Goal: Task Accomplishment & Management: Use online tool/utility

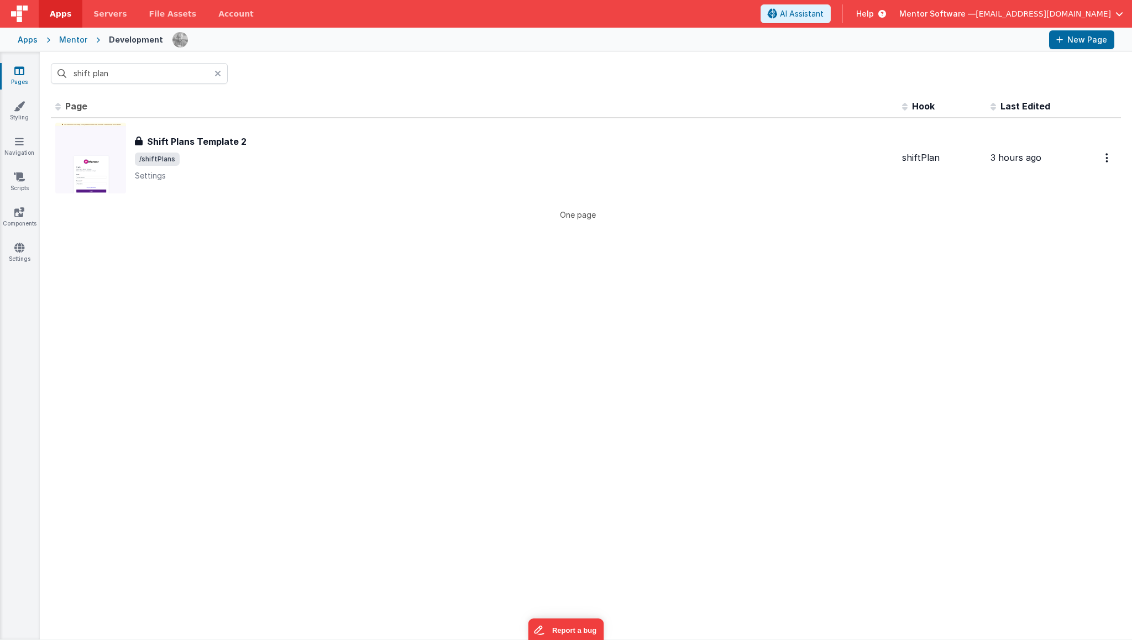
click at [23, 62] on div "Pages Styling Navigation Scripts Components Settings" at bounding box center [20, 345] width 40 height 587
click at [18, 72] on icon at bounding box center [19, 70] width 10 height 11
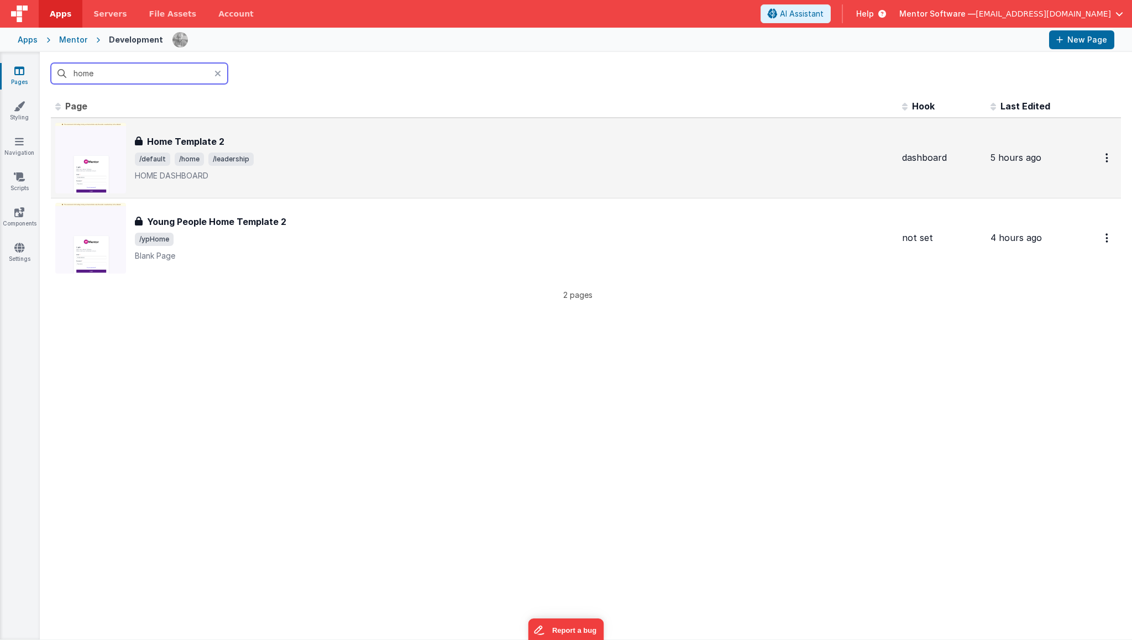
type input "home"
click at [288, 142] on div "Home Template 2" at bounding box center [514, 141] width 758 height 13
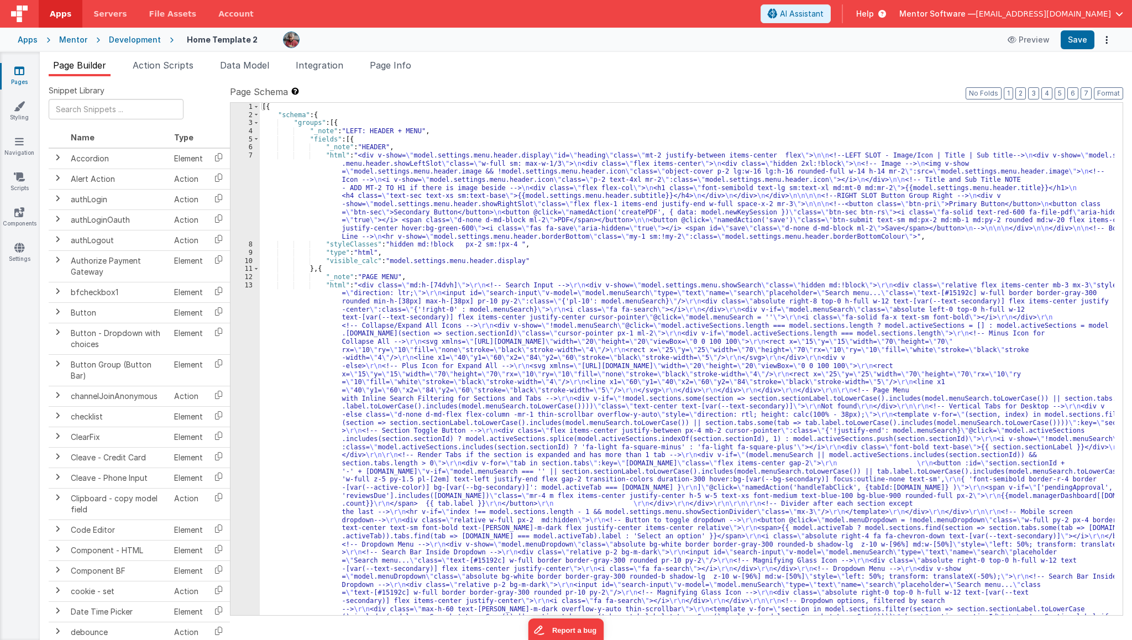
click at [505, 297] on div "[{ "schema" : { "groups" : [{ "_note" : "LEFT: HEADER + MENU" , "fields" : [{ "…" at bounding box center [687, 566] width 855 height 926
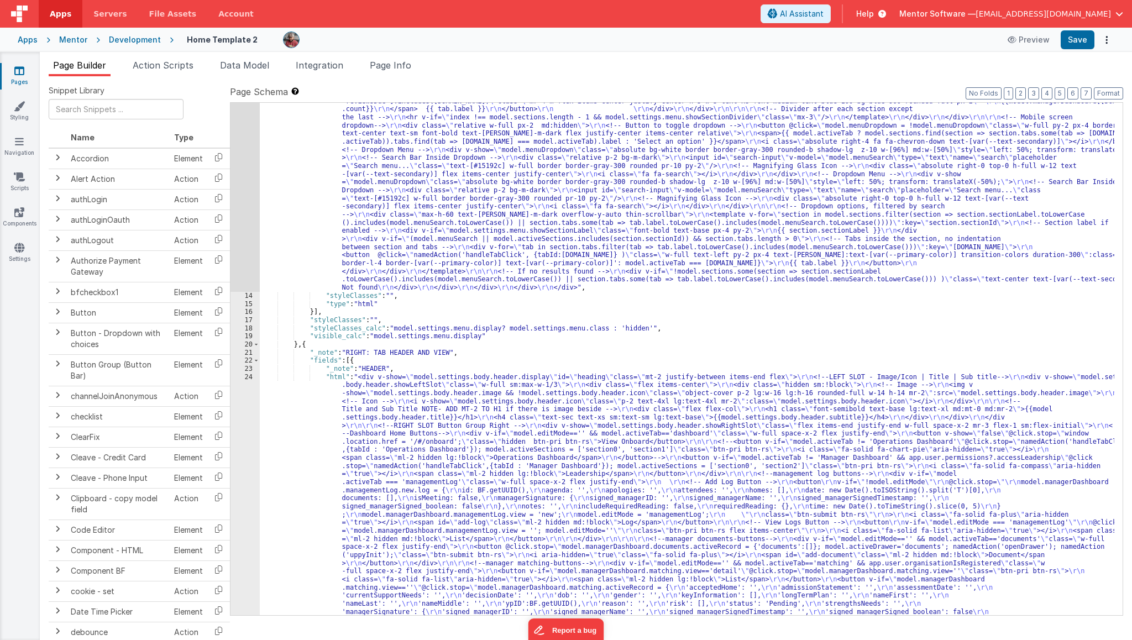
scroll to position [408, 0]
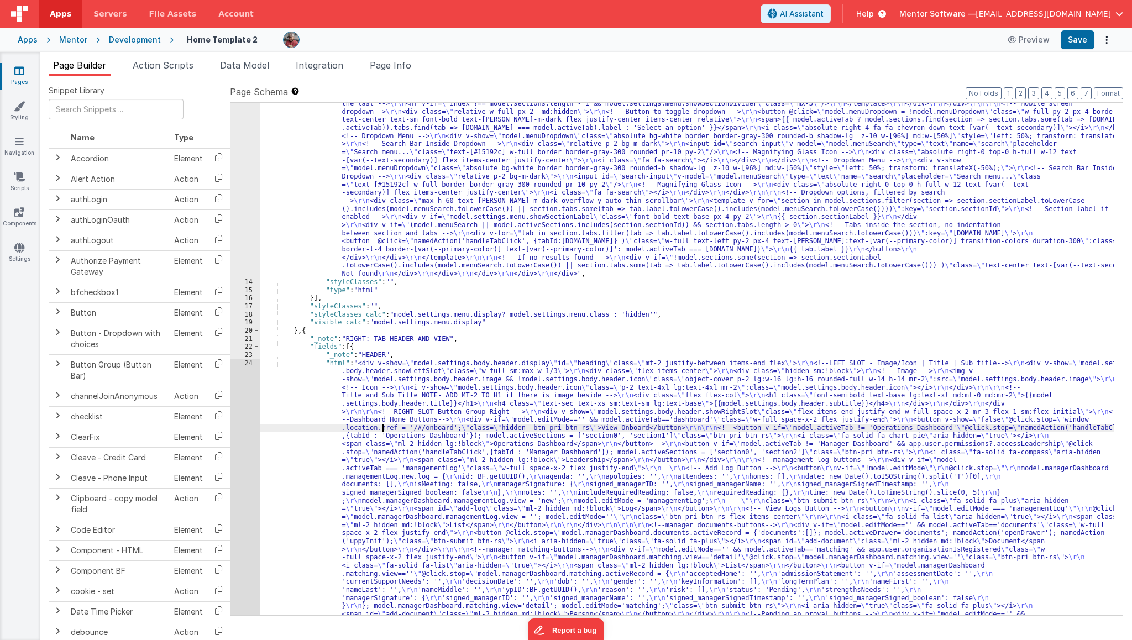
click at [384, 425] on div ""html" : "<div class= \" md:h-[74dvh] \" > \r\n <!-- Search Input --> \r\n <div…" at bounding box center [687, 502] width 855 height 1258
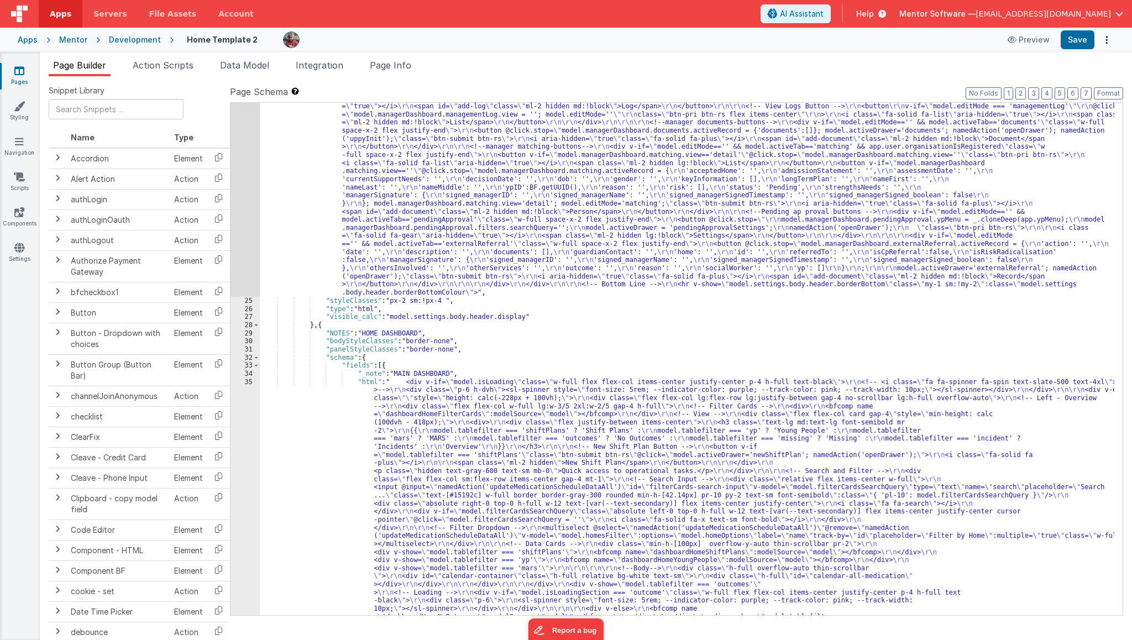
scroll to position [836, 0]
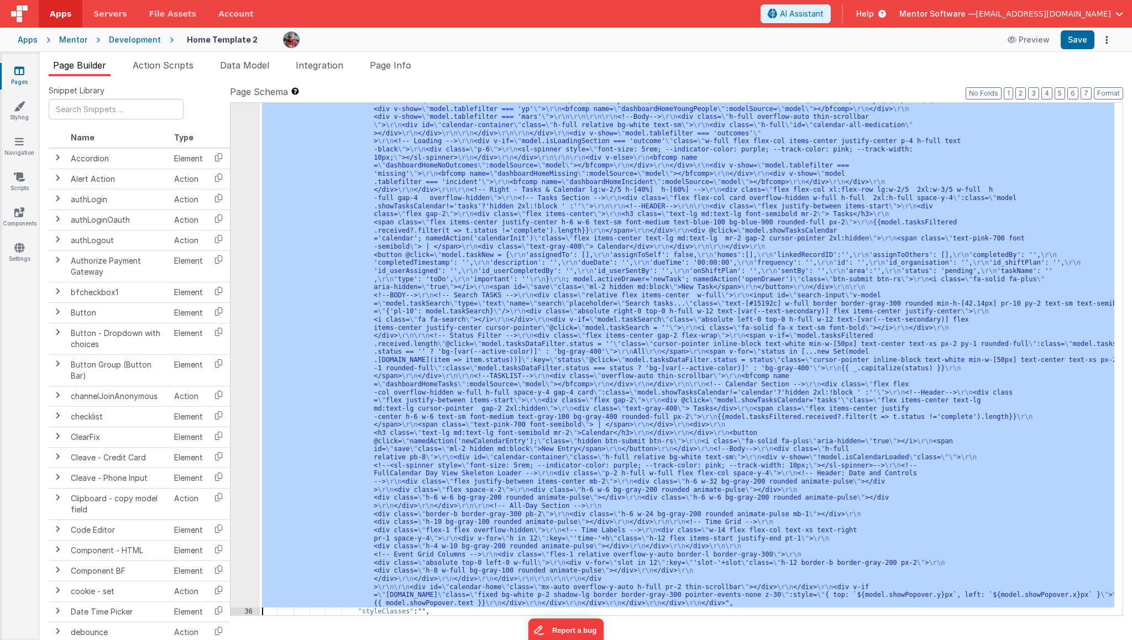
click at [241, 473] on div "35 36 37 38 39 40 41 42 43 44 45 46 47 48 49 50 51 52 53 54 55 56 57 58 59" at bounding box center [244, 528] width 29 height 1202
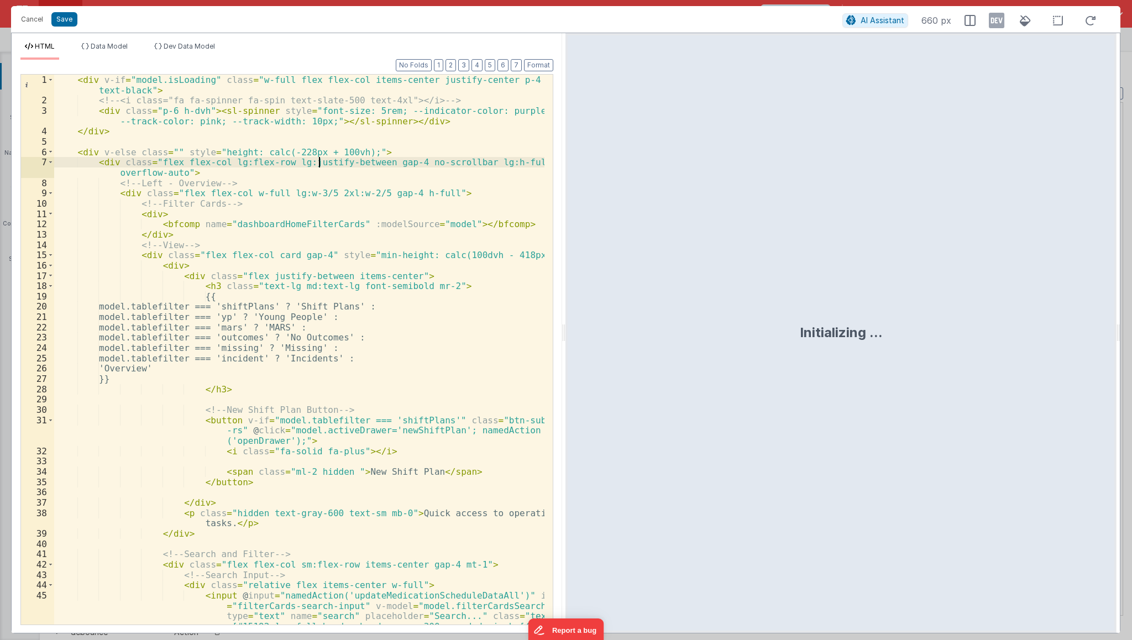
click at [316, 160] on div "< div v-if = "model.isLoading" class = "w-full flex flex-col items-center justi…" at bounding box center [299, 391] width 491 height 633
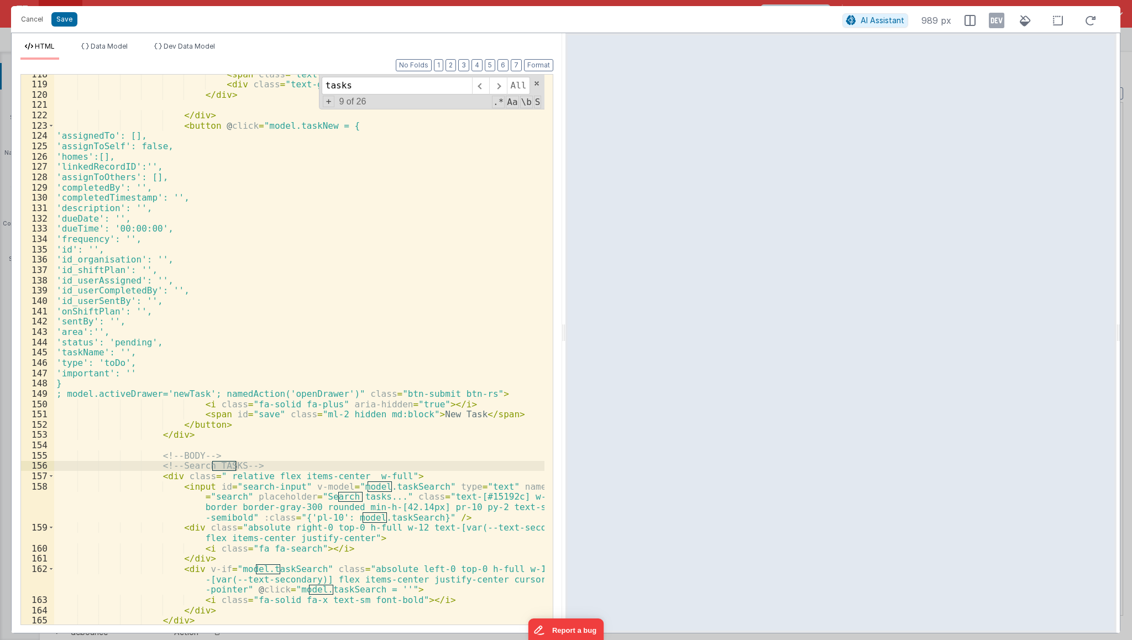
scroll to position [1501, 0]
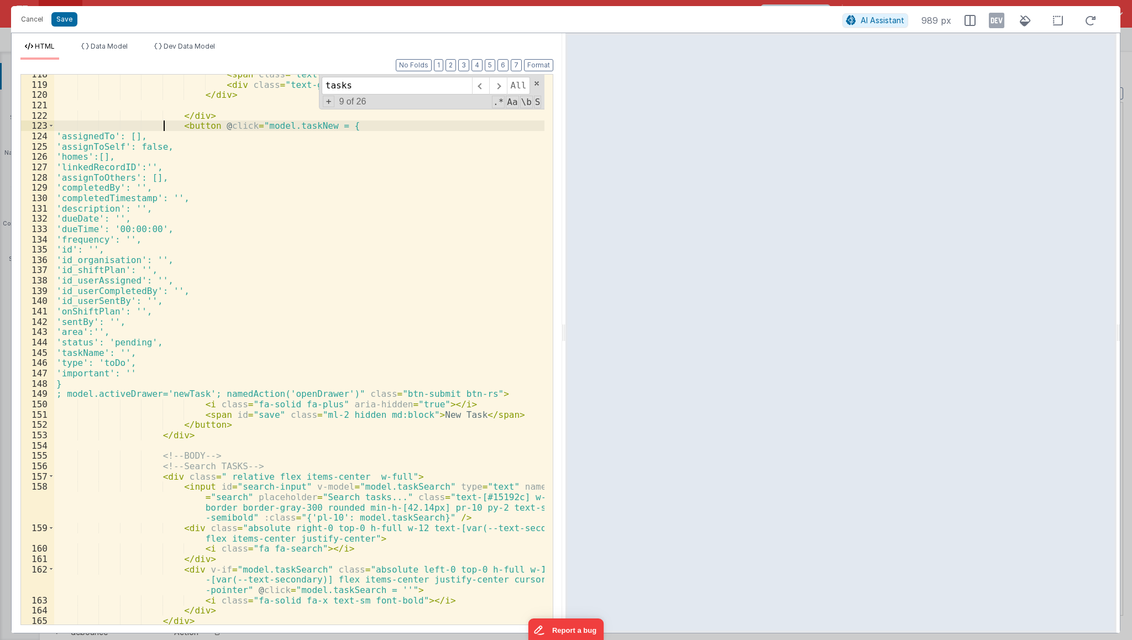
click at [163, 129] on div "< span class = "text-pink-700 font-semibold" > | </ span > < div class = "text-…" at bounding box center [299, 354] width 491 height 571
click at [259, 123] on div "< span class = "text-pink-700 font-semibold" > | </ span > < div class = "text-…" at bounding box center [299, 354] width 491 height 571
type input "model.taskNew"
click at [170, 129] on div "< span class = "text-pink-700 font-semibold" > | </ span > < div class = "text-…" at bounding box center [299, 354] width 491 height 571
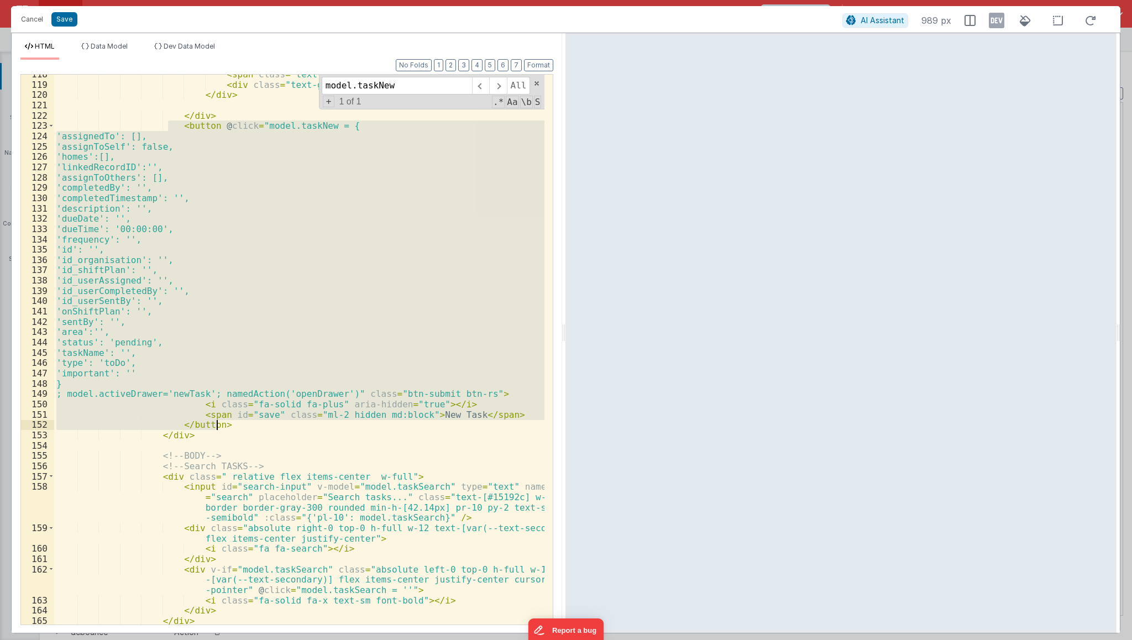
click at [384, 410] on div "< span class = "text-pink-700 font-semibold" > | </ span > < div class = "text-…" at bounding box center [299, 350] width 490 height 550
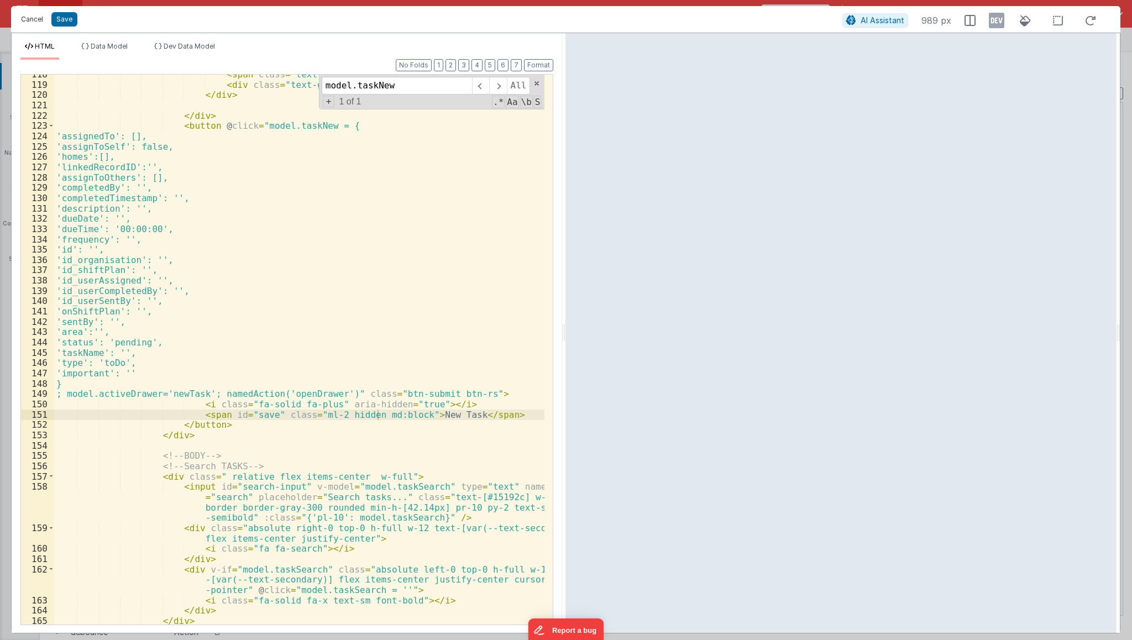
click at [23, 17] on button "Cancel" at bounding box center [31, 19] width 33 height 15
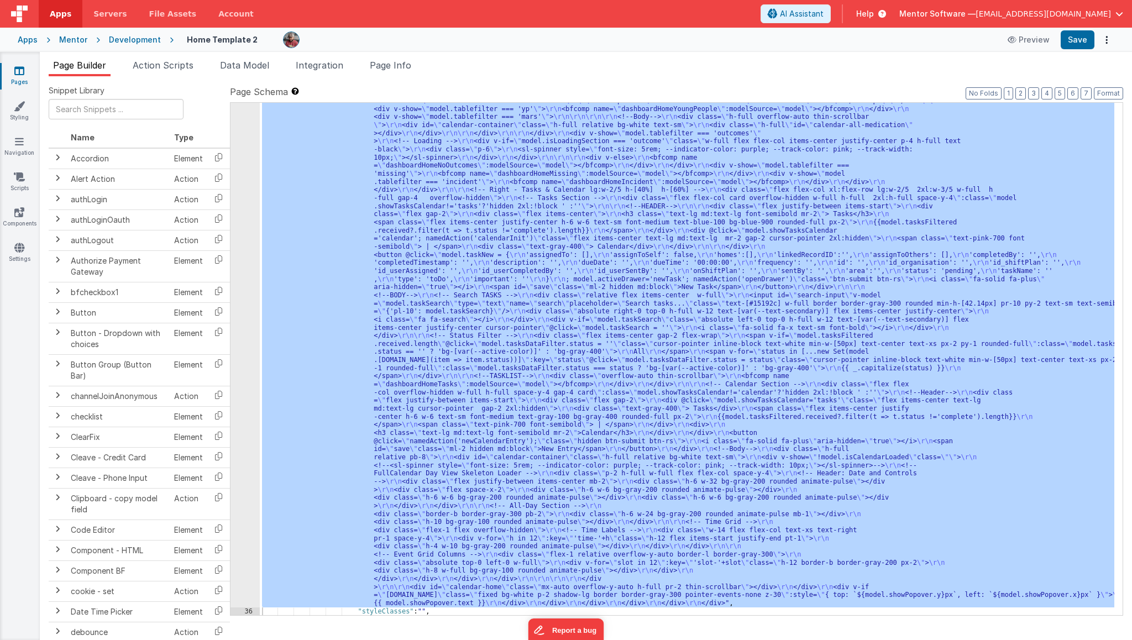
click at [418, 354] on div ""html" : " <div v-if= \" model.isLoading \" class= \" w-full flex flex-col item…" at bounding box center [687, 359] width 854 height 512
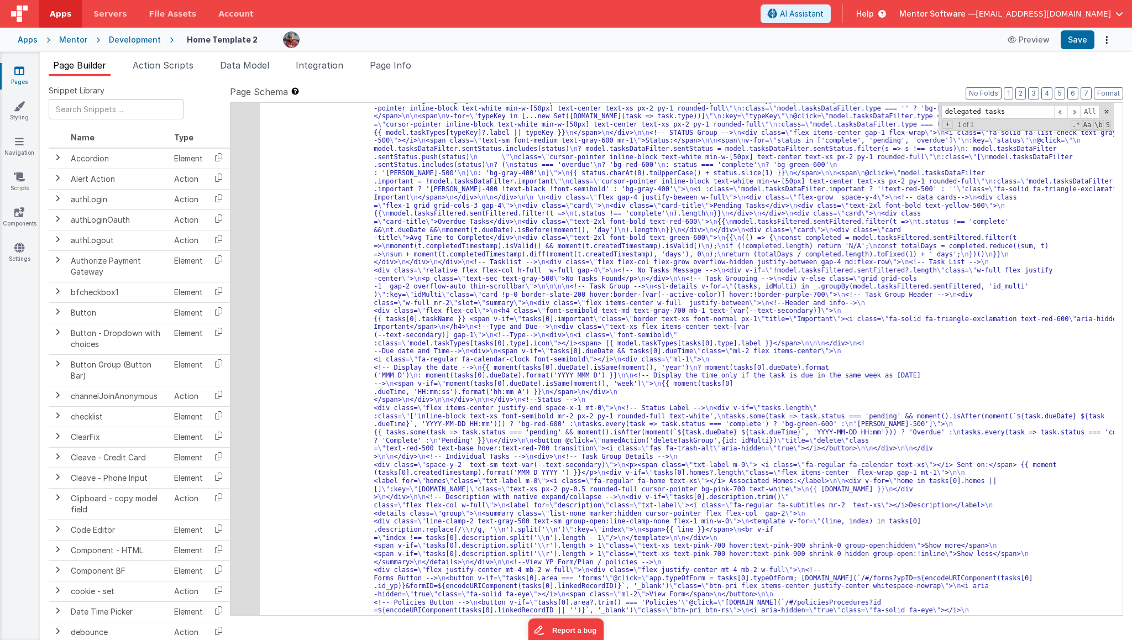
scroll to position [3809, 0]
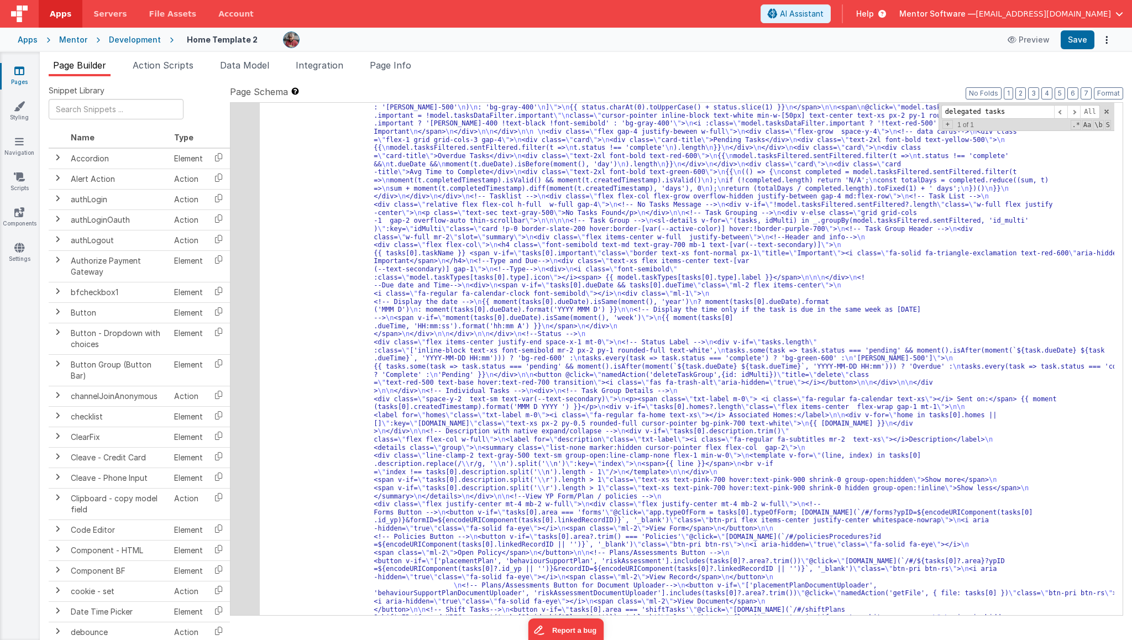
type input "delegated tasks"
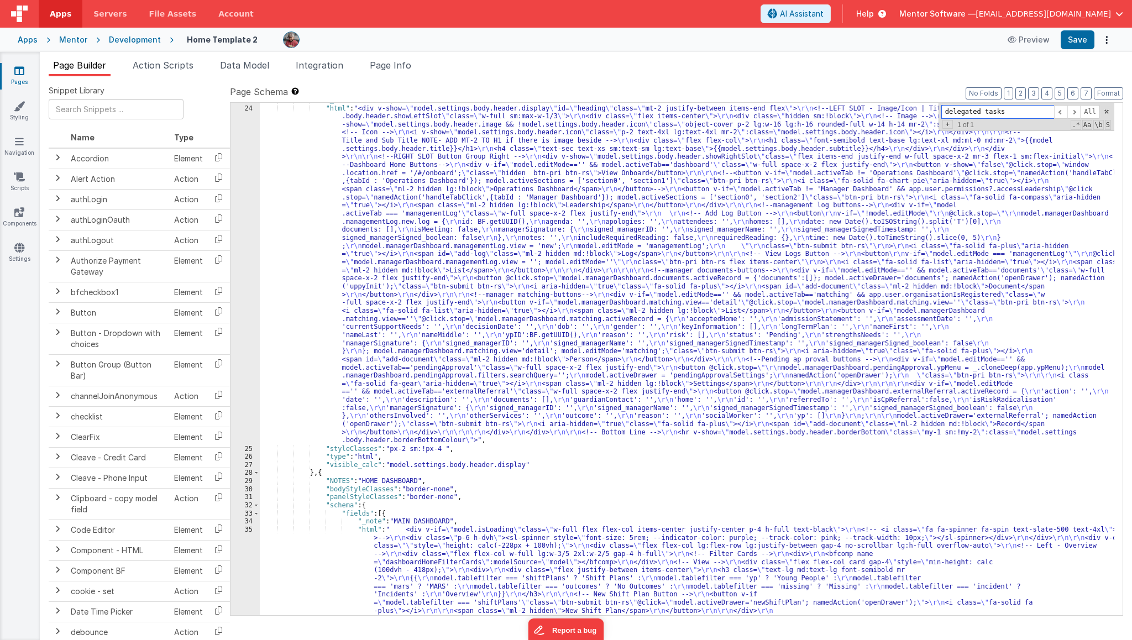
scroll to position [611, 0]
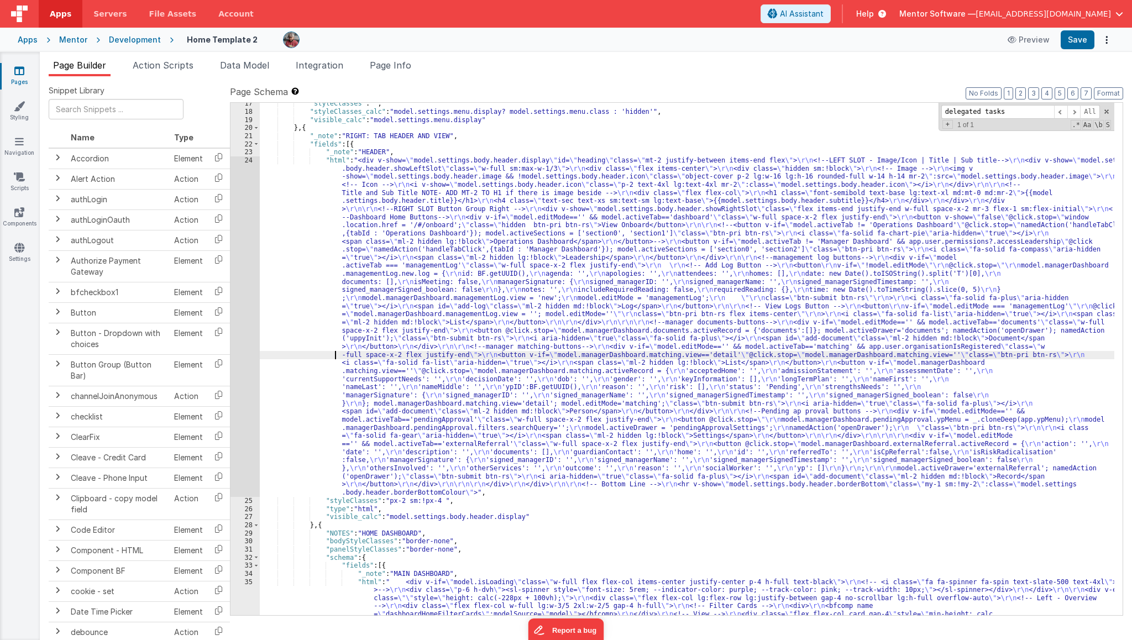
click at [230, 375] on div "17 18 19 20 21 22 23 24 25 26 27 28 29 30 31 32 33 34 35 36 "styleClasses" : ""…" at bounding box center [676, 358] width 893 height 513
click at [241, 376] on div "24" at bounding box center [244, 326] width 29 height 340
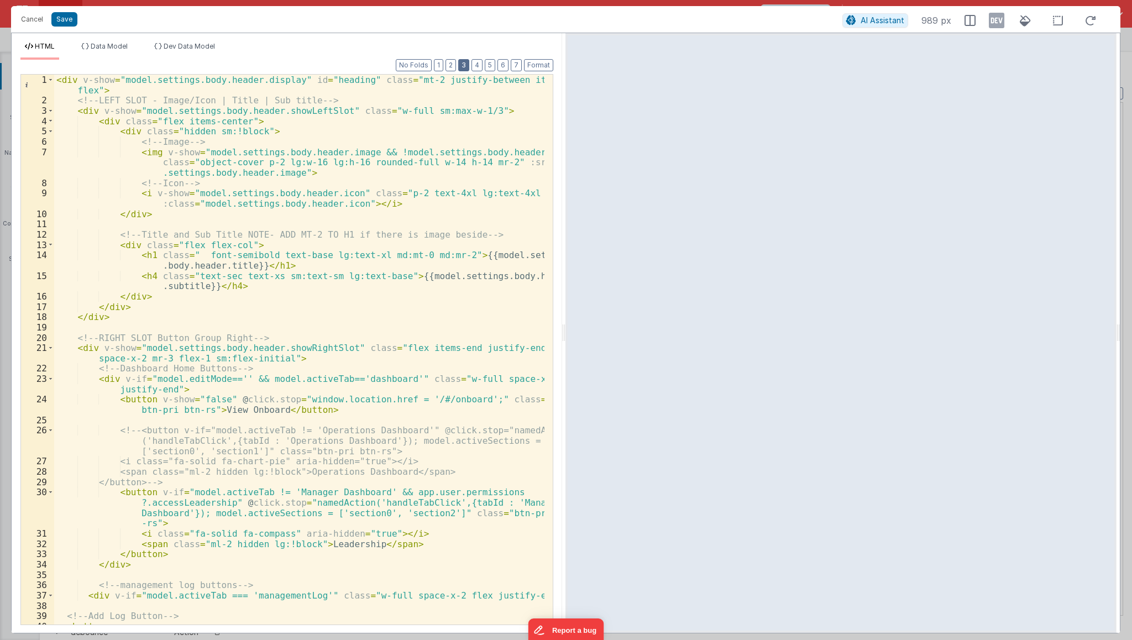
click at [469, 64] on button "3" at bounding box center [463, 65] width 11 height 12
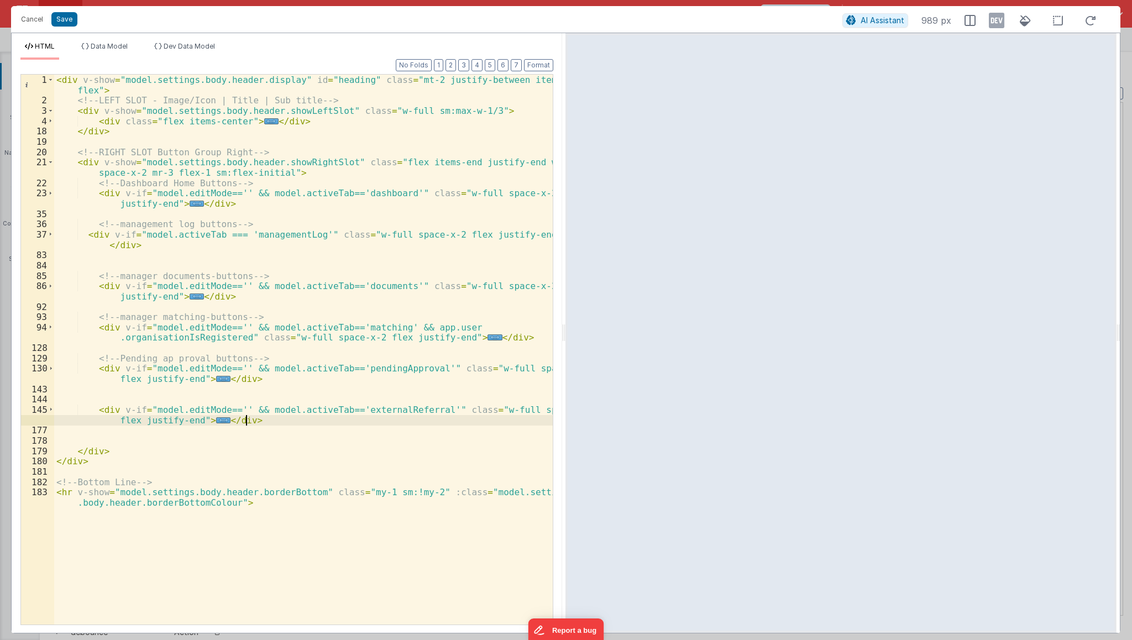
click at [270, 419] on div "< div v-show = "model.settings.body.header.display" id = "heading" class = "mt-…" at bounding box center [303, 371] width 499 height 592
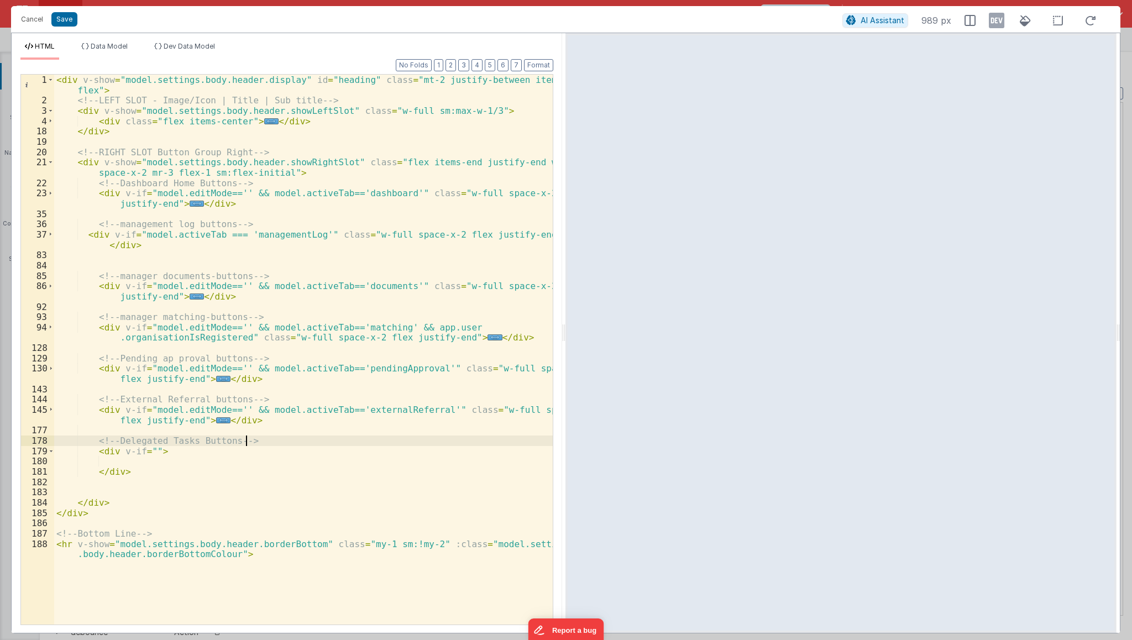
click at [144, 453] on div "< div v-show = "model.settings.body.header.display" id = "heading" class = "mt-…" at bounding box center [303, 371] width 499 height 592
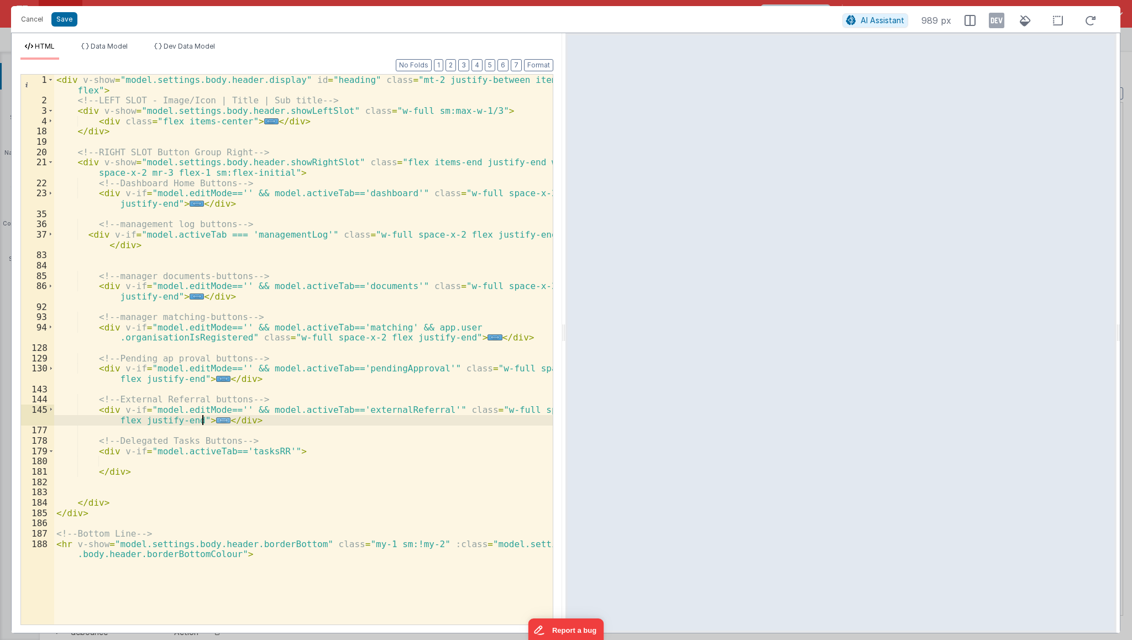
click at [216, 419] on span "..." at bounding box center [223, 420] width 14 height 6
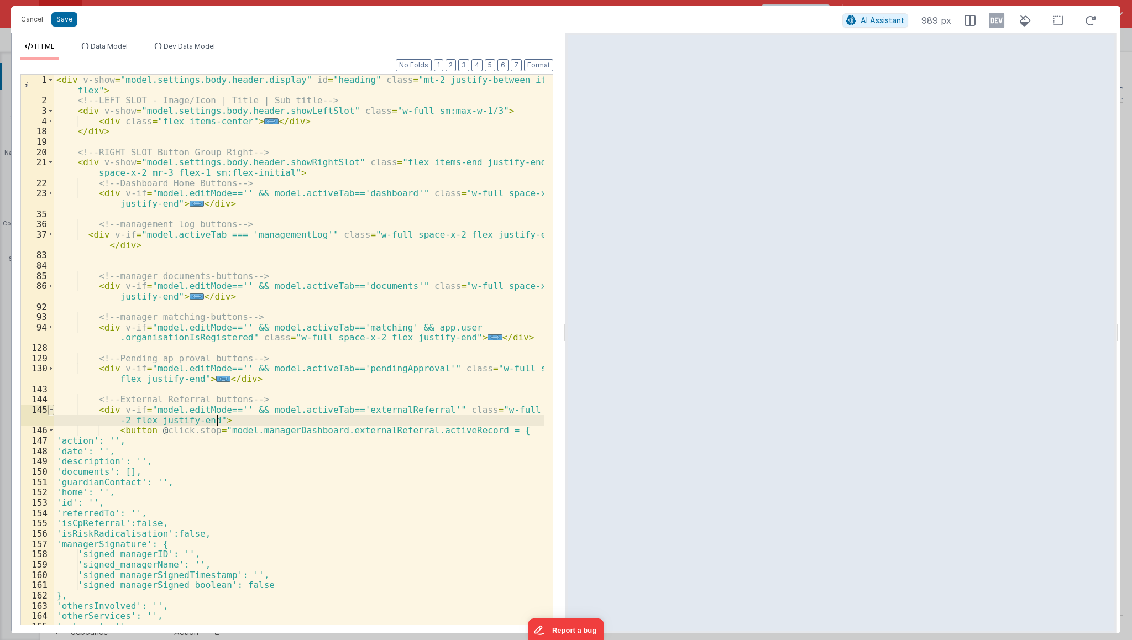
click at [50, 409] on span at bounding box center [51, 410] width 6 height 10
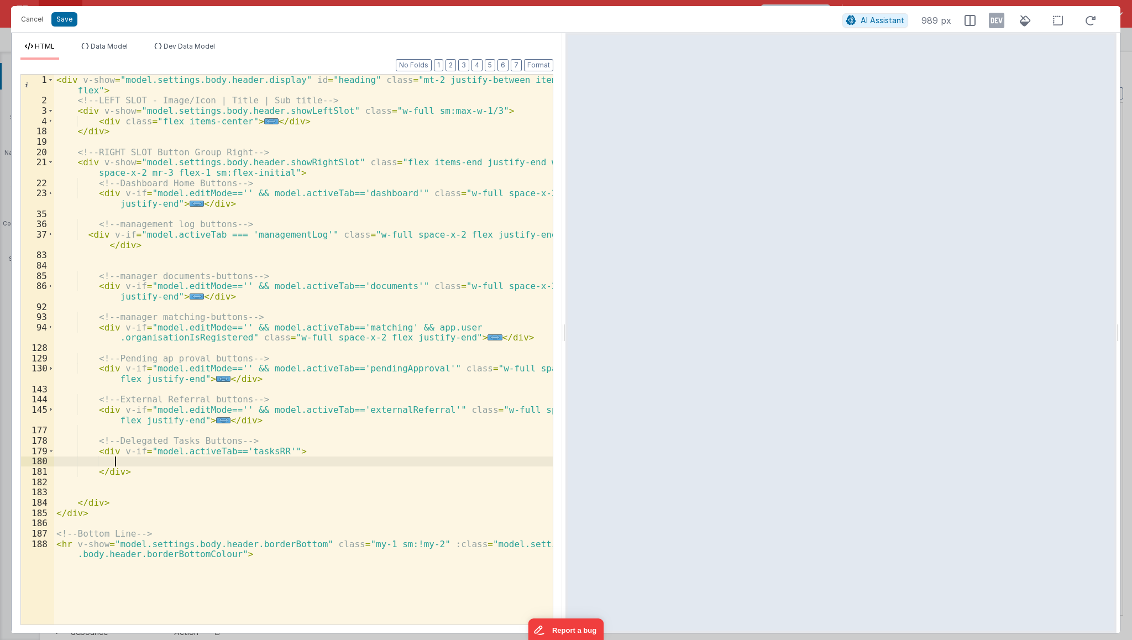
click at [122, 463] on div "< div v-show = "model.settings.body.header.display" id = "heading" class = "mt-…" at bounding box center [303, 371] width 499 height 592
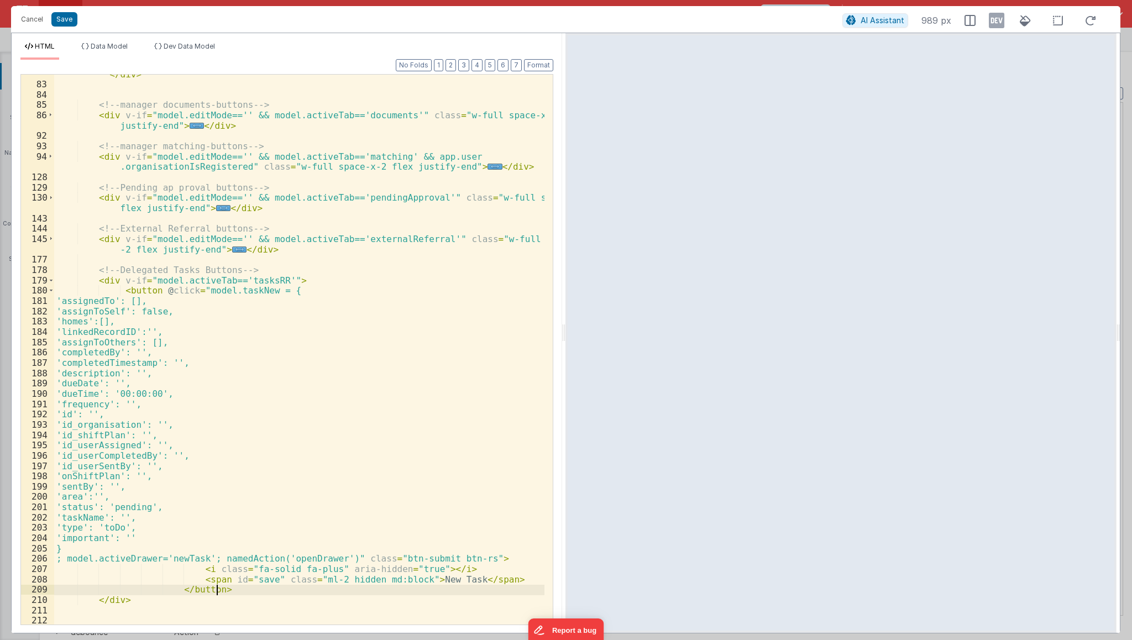
scroll to position [171, 0]
click at [344, 579] on div "< div v-if = "model.activeTab === 'managementLog'" class = "w-full space-x-2 fl…" at bounding box center [299, 349] width 491 height 581
click at [384, 426] on div "< div v-if = "model.activeTab === 'managementLog'" class = "w-full space-x-2 fl…" at bounding box center [299, 349] width 491 height 581
click at [434, 242] on div "< div v-if = "model.activeTab === 'managementLog'" class = "w-full space-x-2 fl…" at bounding box center [299, 349] width 491 height 581
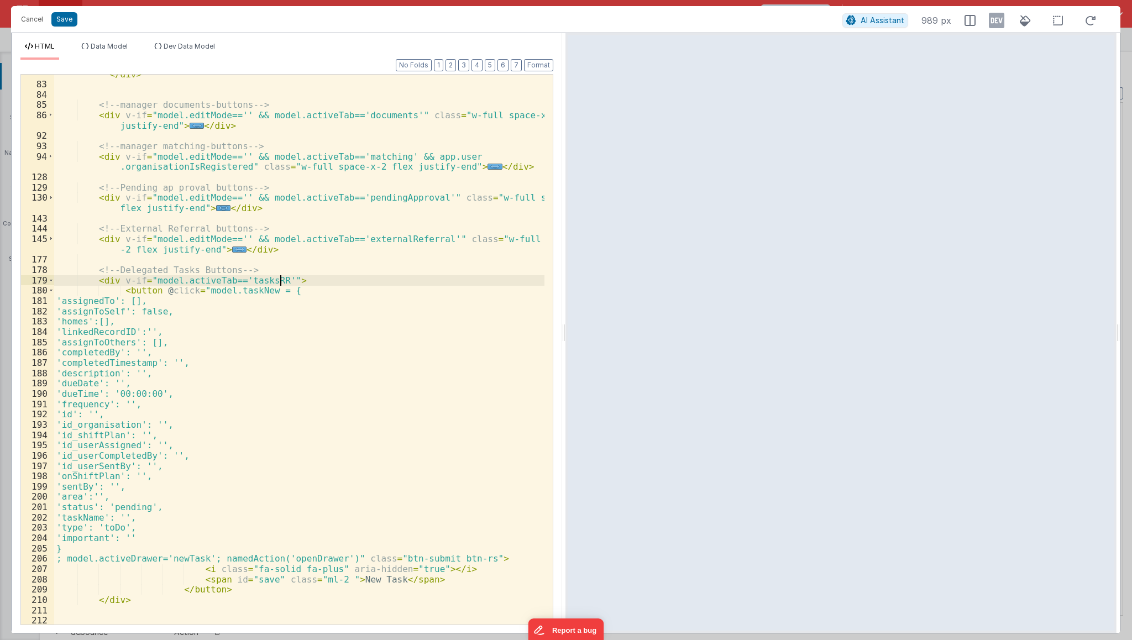
click at [282, 280] on div "< div v-if = "model.activeTab === 'managementLog'" class = "w-full space-x-2 fl…" at bounding box center [299, 349] width 491 height 581
click at [71, 25] on button "Save" at bounding box center [64, 19] width 26 height 14
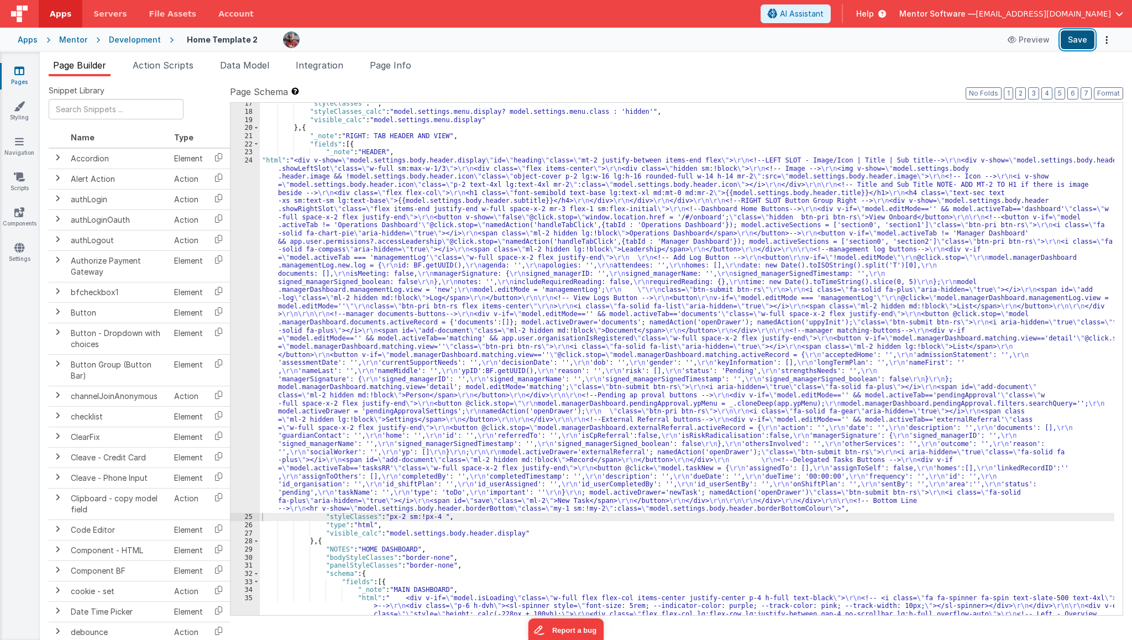
click at [1077, 40] on button "Save" at bounding box center [1077, 39] width 34 height 19
